Goal: Task Accomplishment & Management: Manage account settings

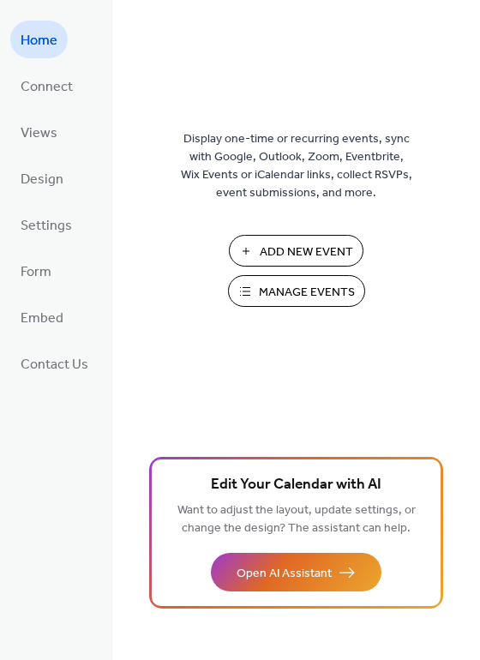
click at [263, 285] on span "Manage Events" at bounding box center [307, 293] width 96 height 18
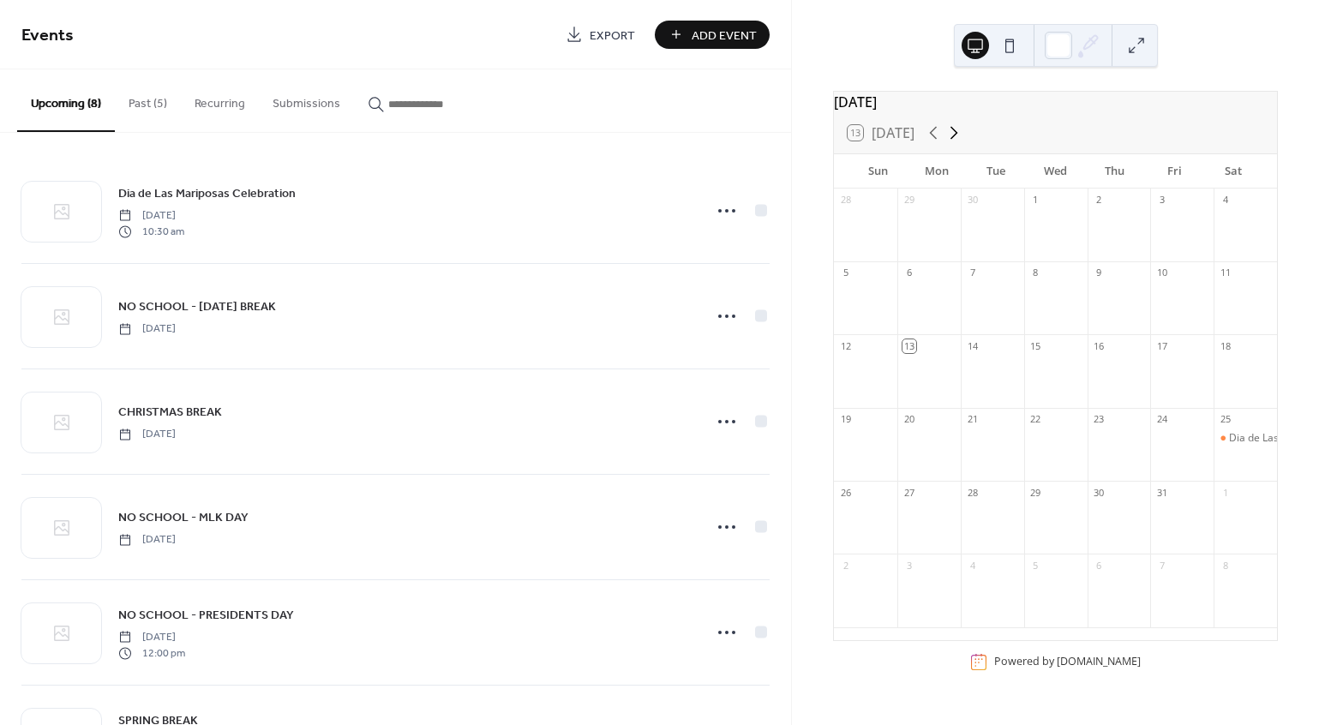
click at [954, 139] on icon at bounding box center [954, 133] width 21 height 21
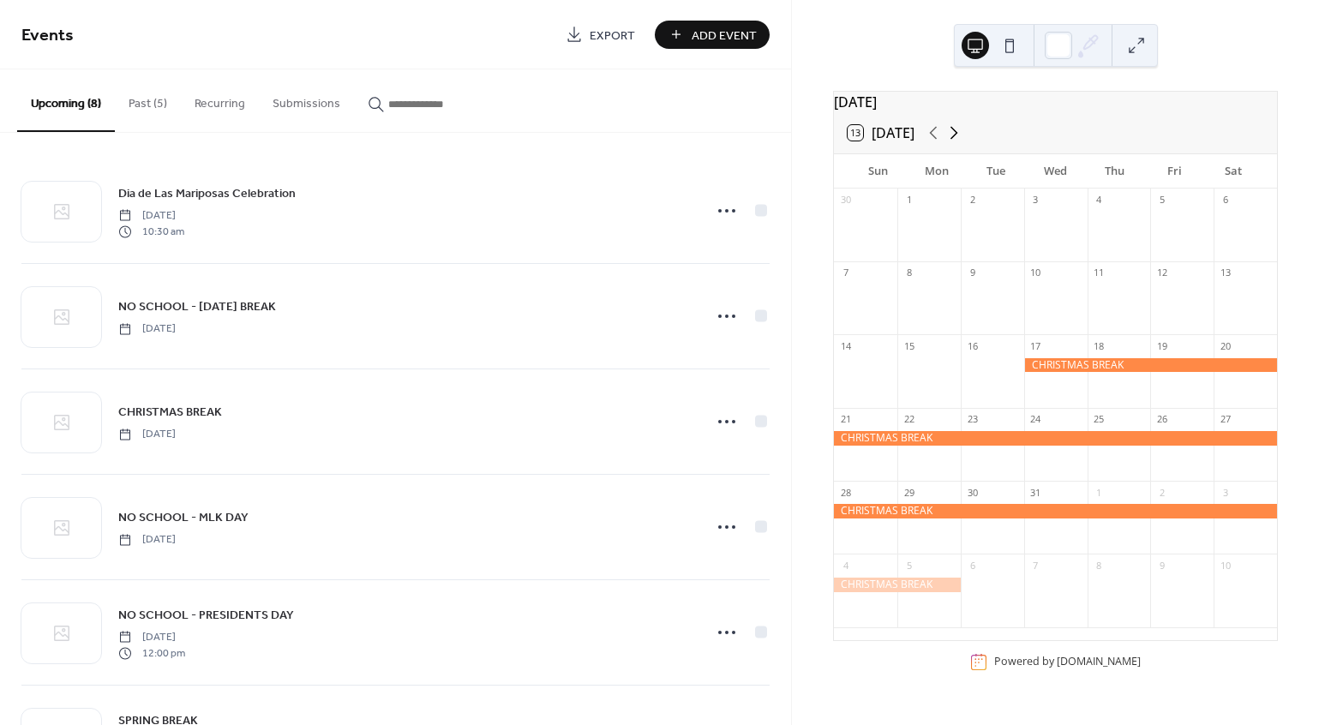
click at [954, 139] on icon at bounding box center [954, 133] width 21 height 21
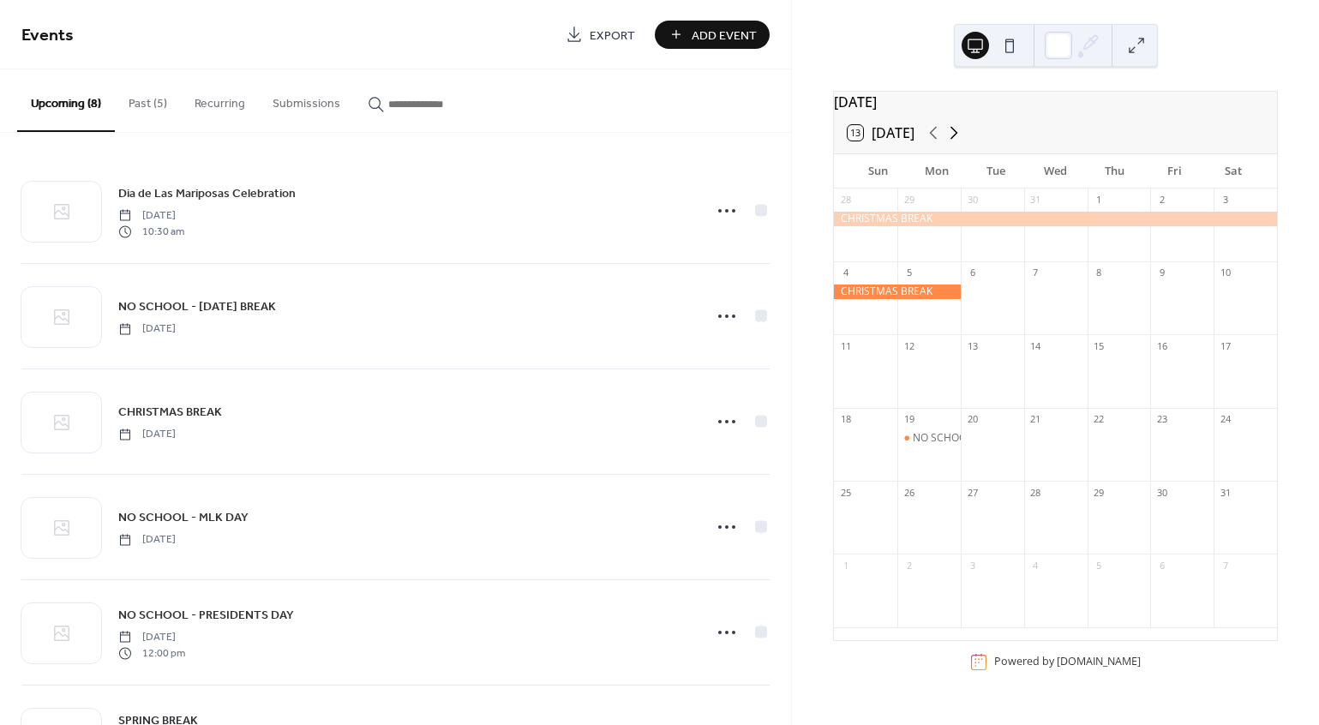
click at [954, 139] on icon at bounding box center [954, 133] width 21 height 21
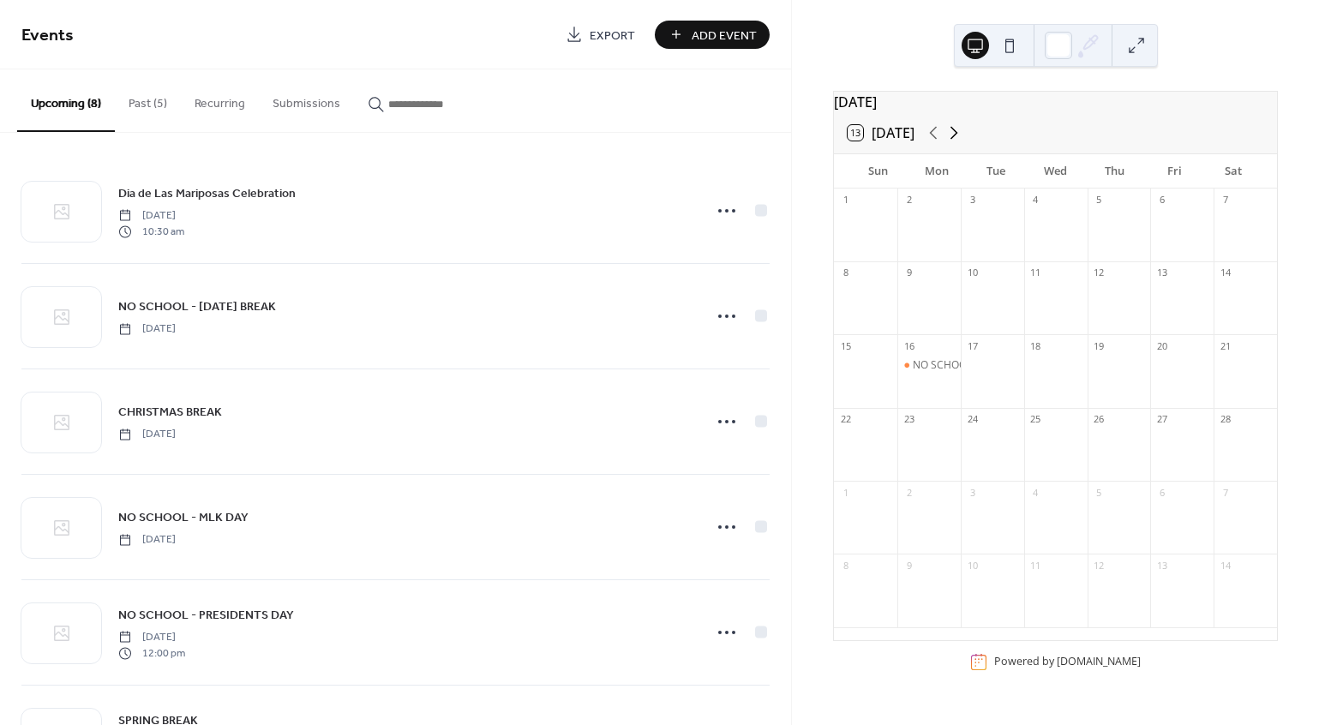
click at [954, 139] on icon at bounding box center [954, 133] width 21 height 21
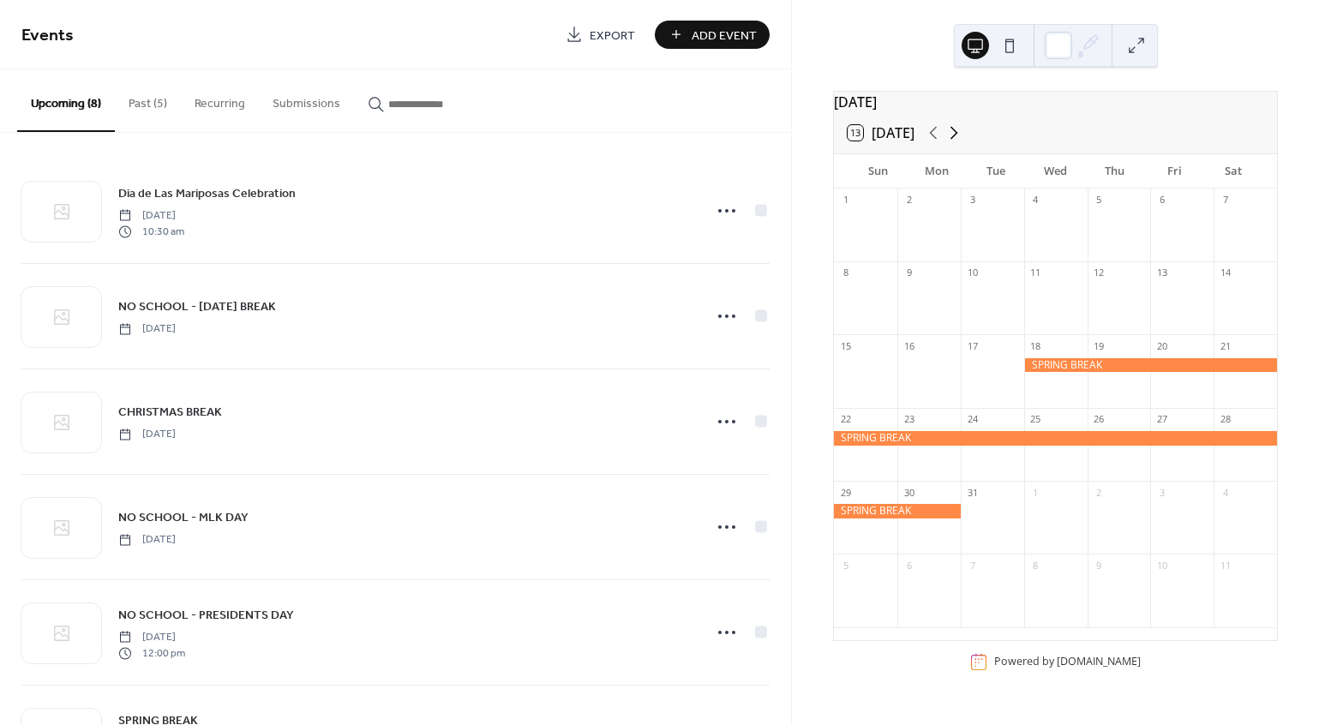
click at [954, 139] on icon at bounding box center [954, 133] width 21 height 21
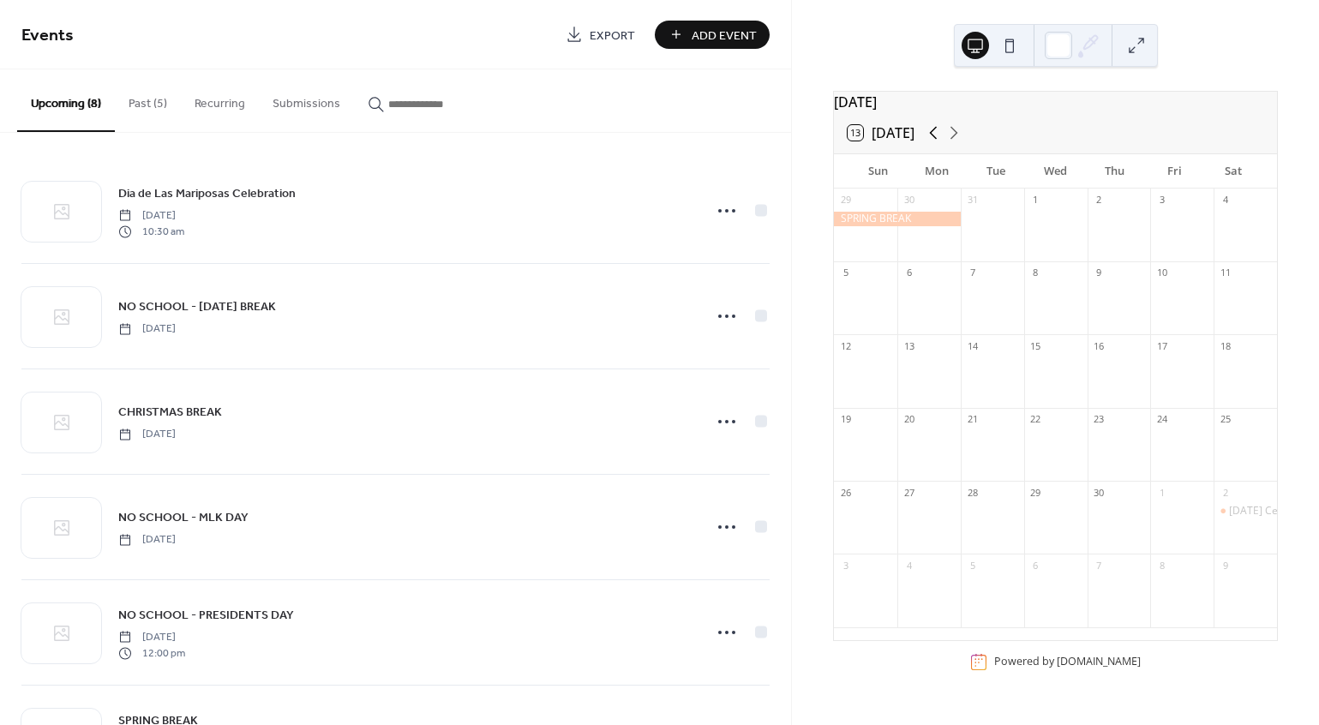
click at [932, 141] on icon at bounding box center [933, 133] width 21 height 21
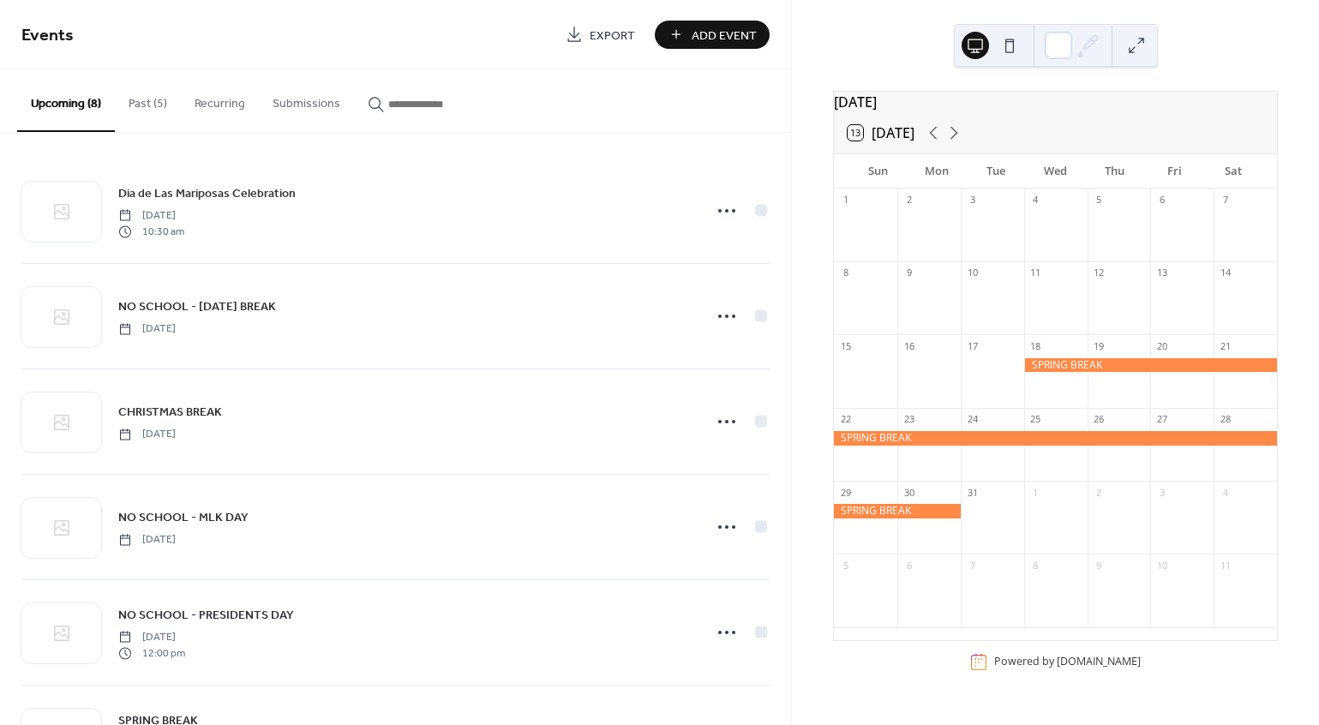
click at [922, 446] on div at bounding box center [1055, 438] width 443 height 15
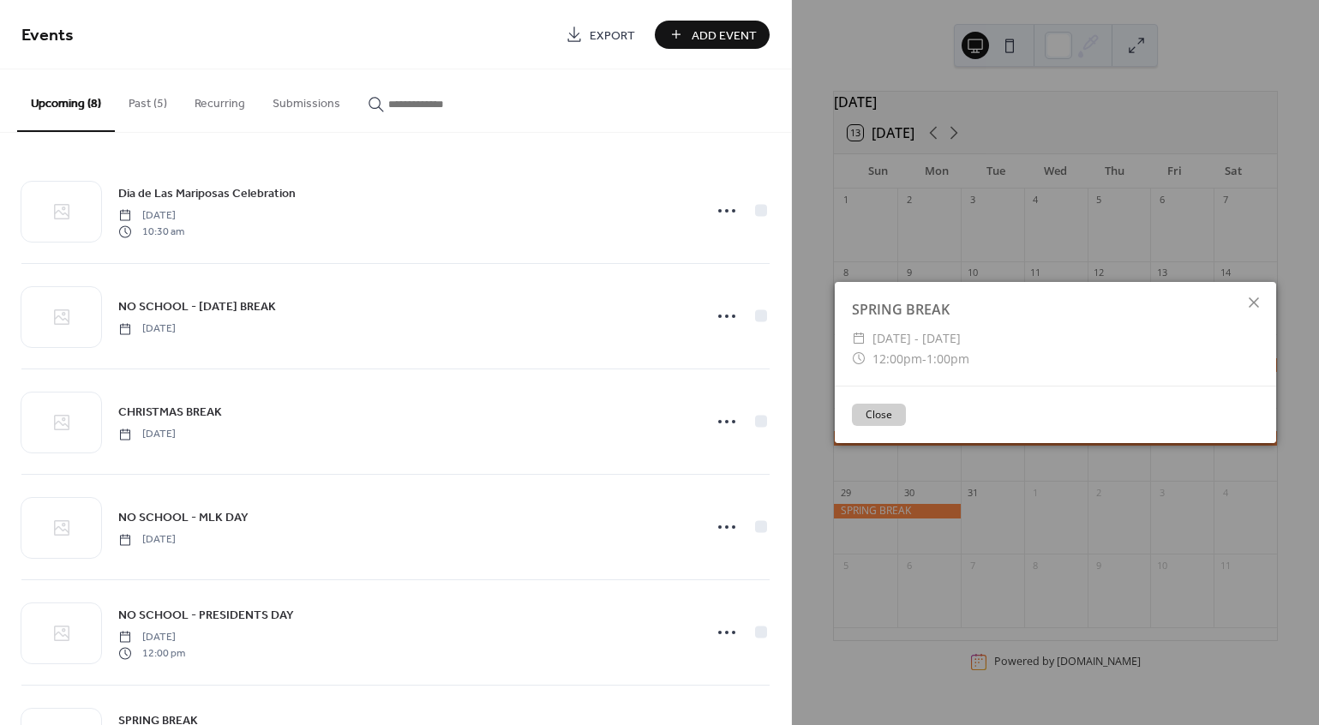
click at [942, 347] on span "[DATE] - [DATE]" at bounding box center [917, 338] width 88 height 21
click at [1253, 299] on icon at bounding box center [1254, 302] width 21 height 21
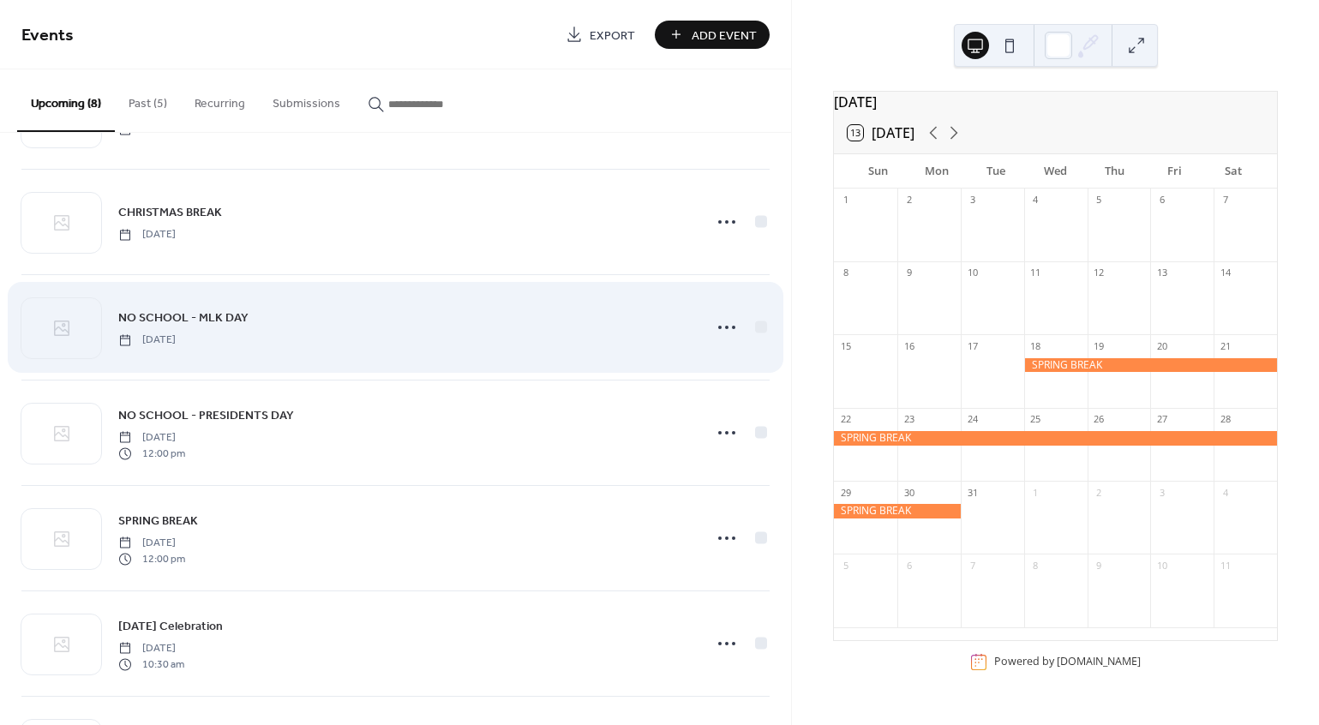
scroll to position [202, 0]
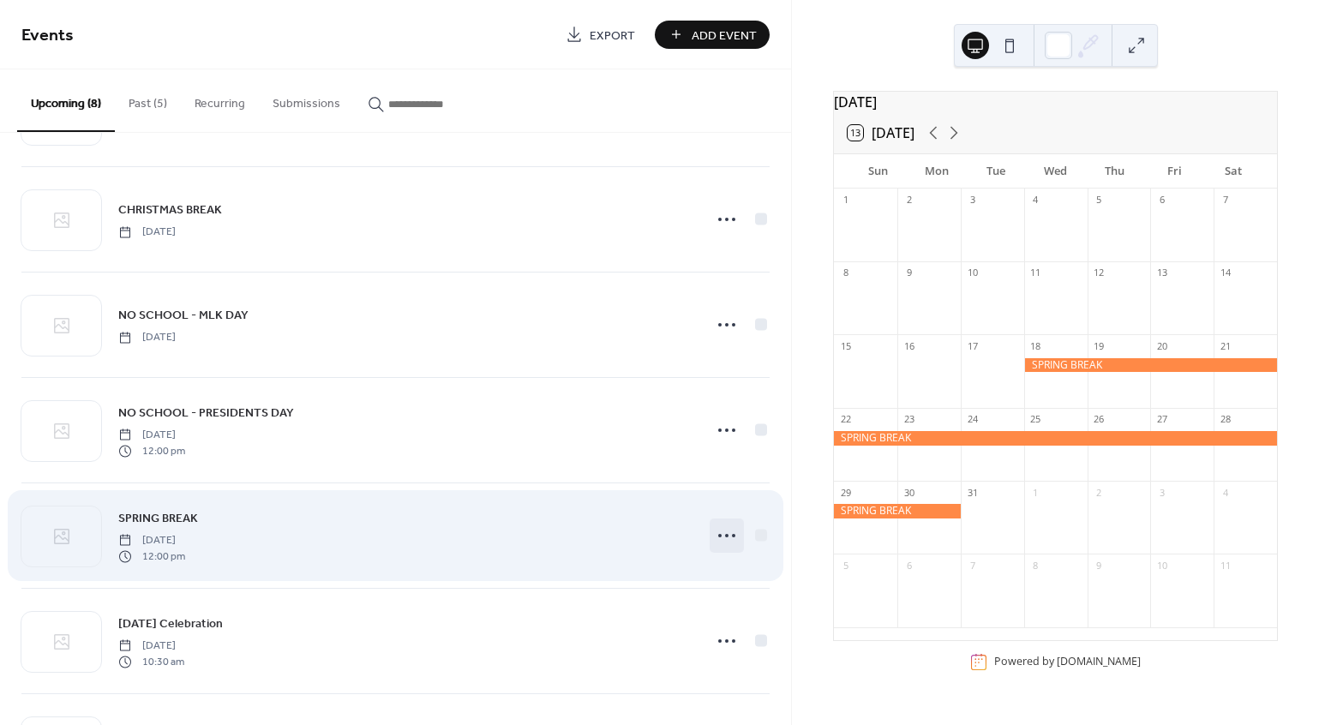
click at [724, 540] on icon at bounding box center [726, 535] width 27 height 27
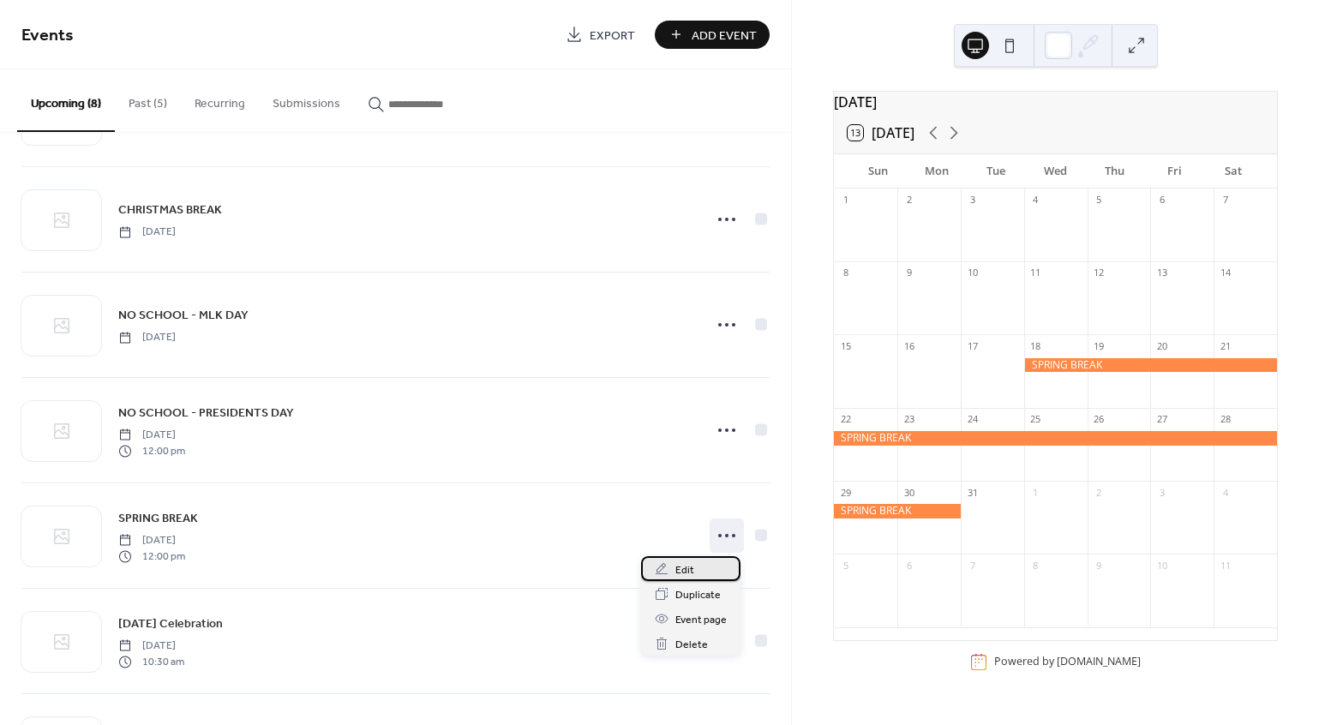
click at [704, 562] on div "Edit" at bounding box center [690, 568] width 99 height 25
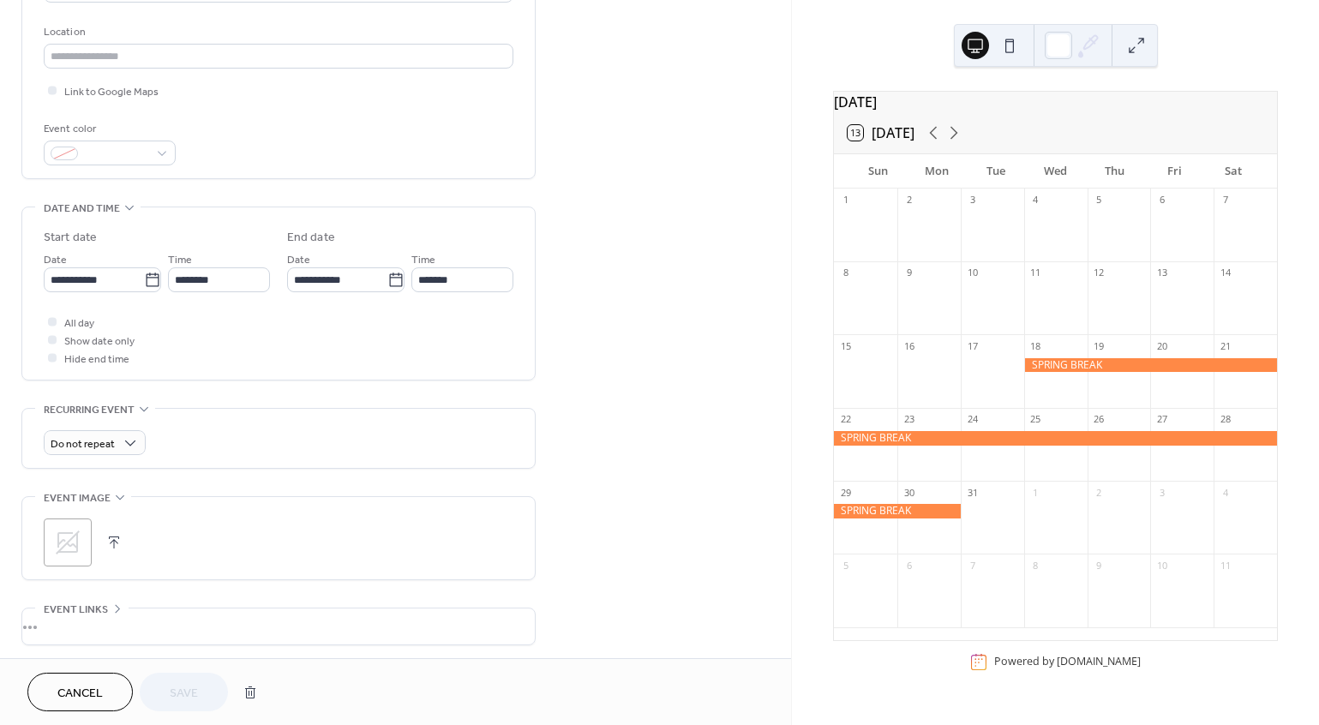
scroll to position [354, 0]
click at [389, 274] on icon at bounding box center [395, 277] width 13 height 14
click at [387, 274] on input "**********" at bounding box center [337, 277] width 100 height 25
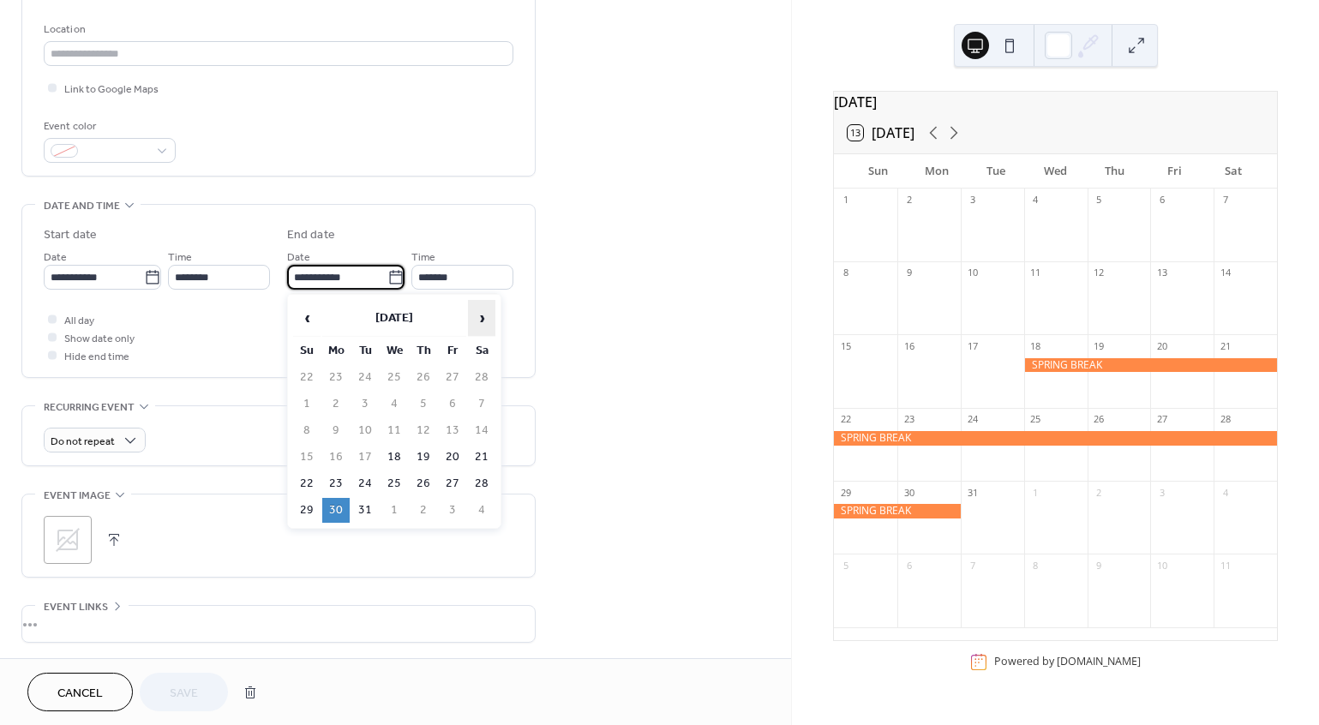
click at [473, 308] on span "›" at bounding box center [482, 318] width 26 height 34
click at [333, 373] on td "30" at bounding box center [335, 377] width 27 height 25
click at [389, 277] on icon at bounding box center [396, 277] width 17 height 17
click at [388, 277] on input "**********" at bounding box center [337, 277] width 100 height 25
click at [468, 312] on th "›" at bounding box center [481, 318] width 27 height 37
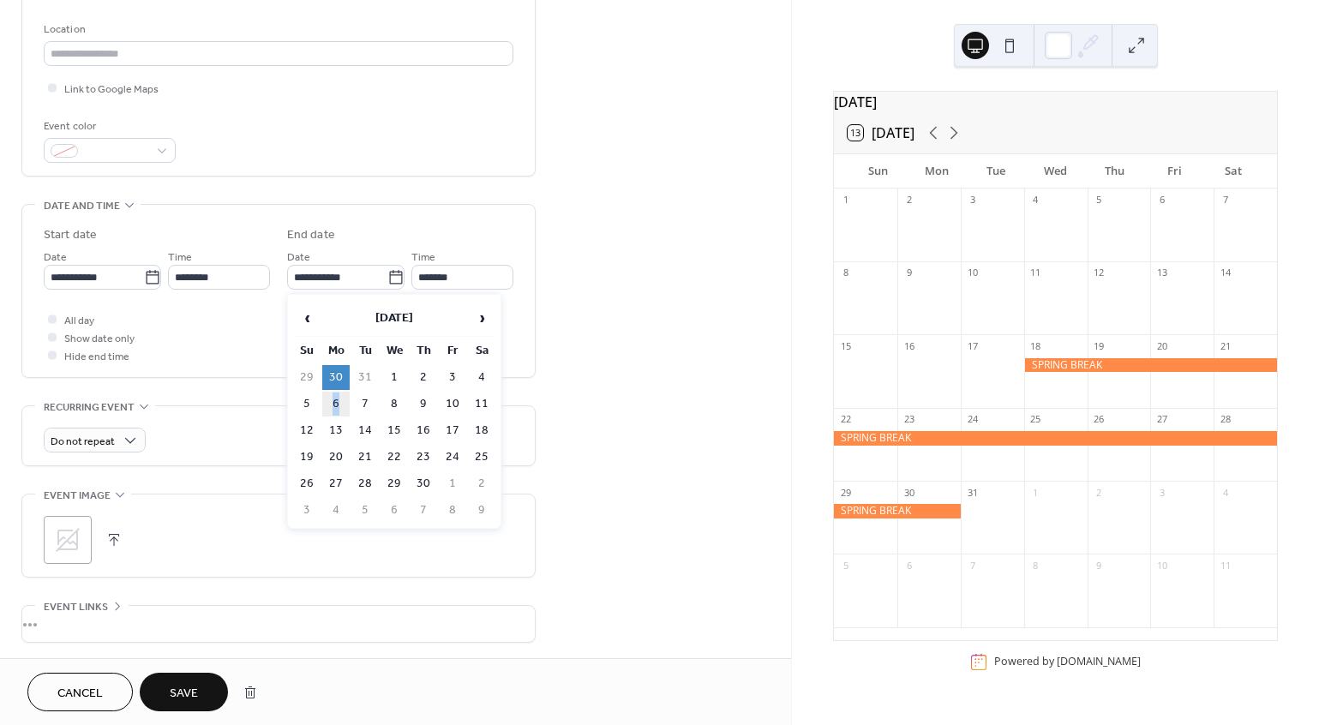
click at [337, 392] on td "6" at bounding box center [335, 404] width 27 height 25
type input "**********"
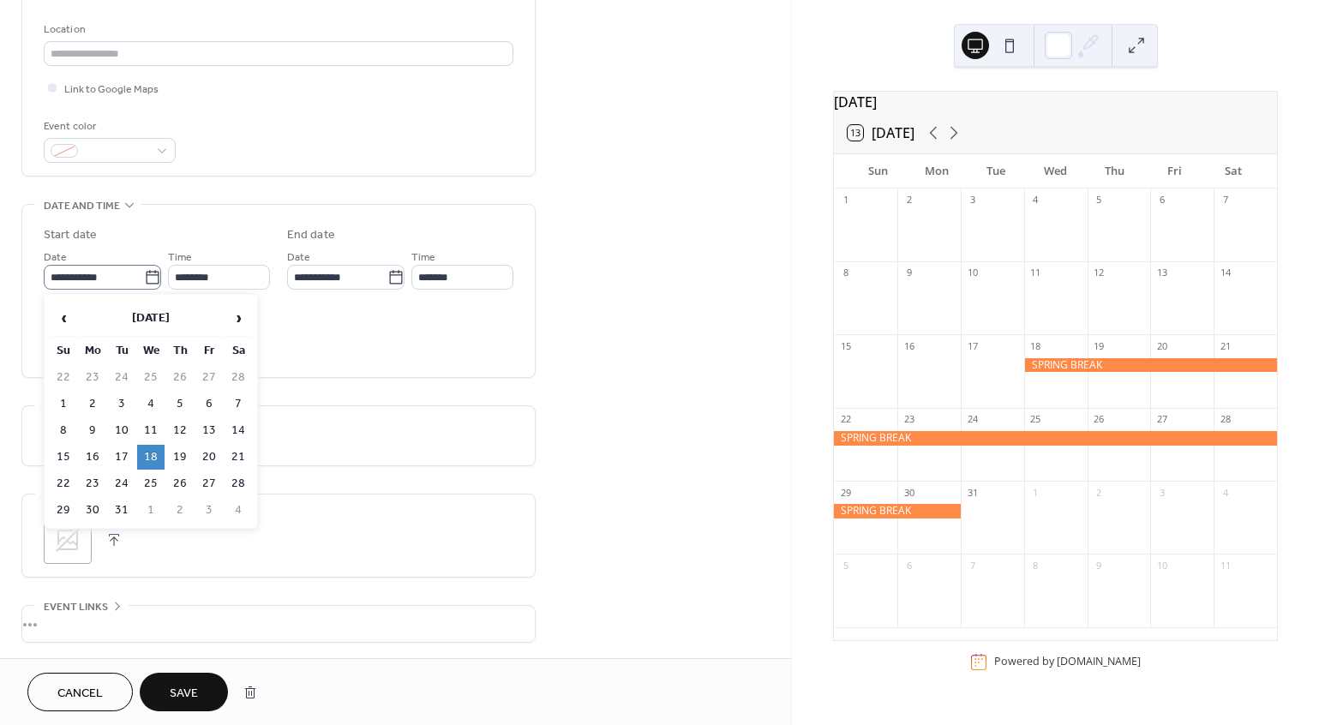
click at [148, 279] on icon at bounding box center [152, 277] width 17 height 17
click at [144, 279] on input "**********" at bounding box center [94, 277] width 100 height 25
click at [175, 448] on td "19" at bounding box center [179, 457] width 27 height 25
type input "**********"
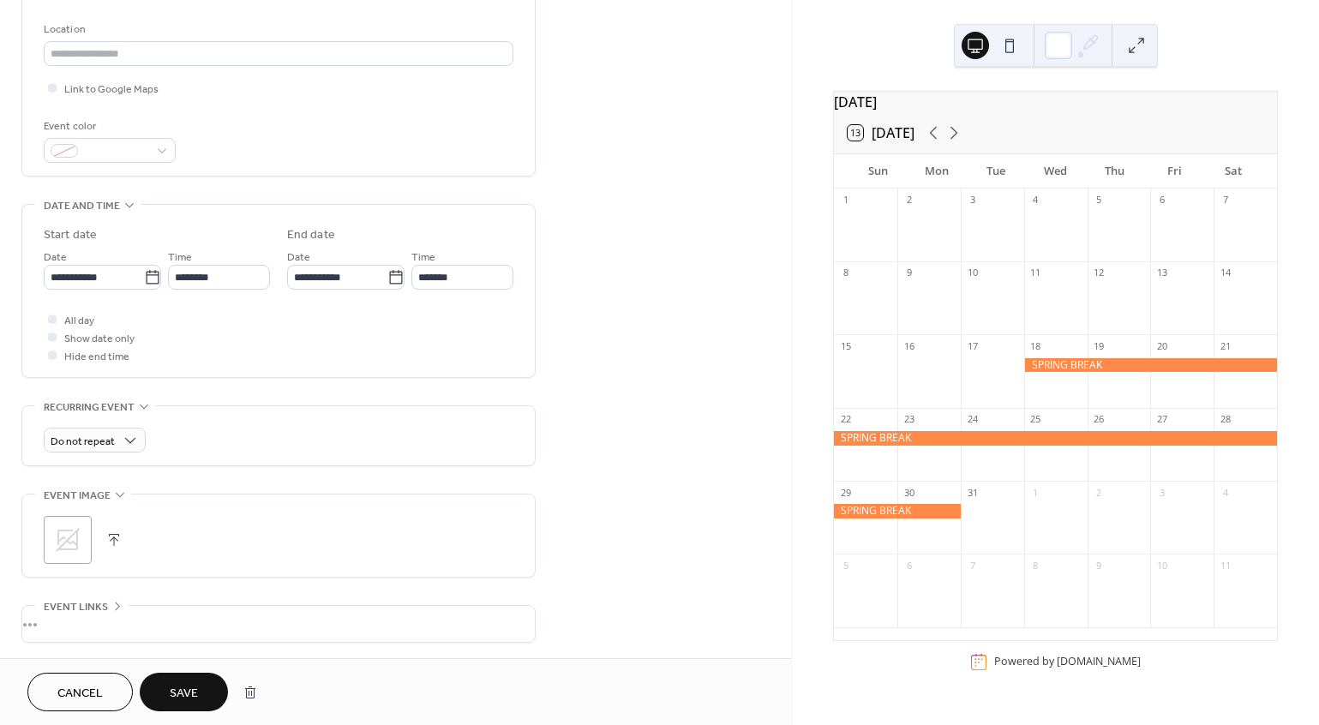
click at [197, 685] on span "Save" at bounding box center [184, 694] width 28 height 18
